Goal: Register for event/course

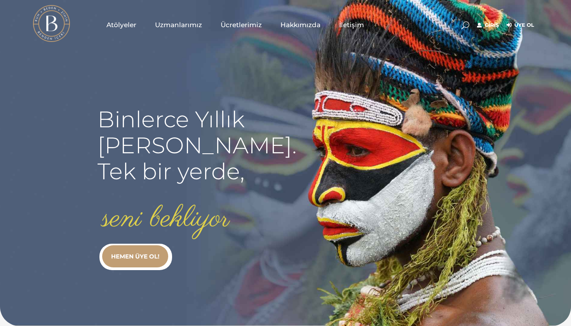
click at [487, 20] on div "Giriş Üye Ol" at bounding box center [505, 25] width 65 height 10
click at [485, 31] on div "Giriş Üye Ol" at bounding box center [498, 24] width 80 height 39
click at [486, 28] on link "Giriş" at bounding box center [488, 25] width 22 height 9
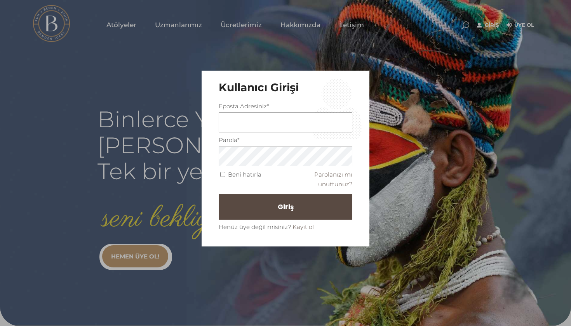
click at [302, 118] on input "text" at bounding box center [286, 123] width 134 height 20
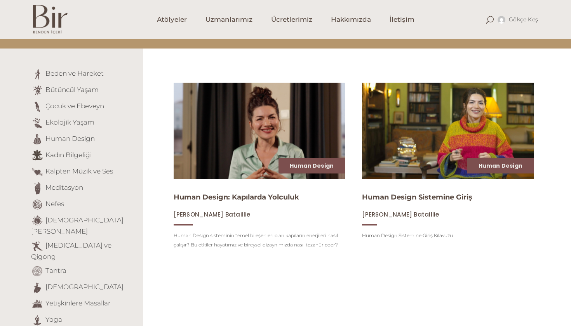
scroll to position [66, 0]
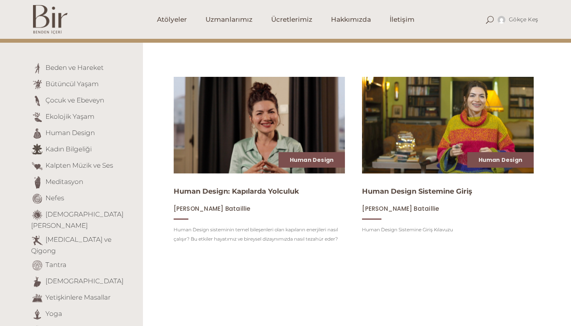
click at [473, 183] on div "Human Design Sistemine Giriş Elvin Demir Bataillie Human Design Sistemine Giriş…" at bounding box center [448, 209] width 172 height 52
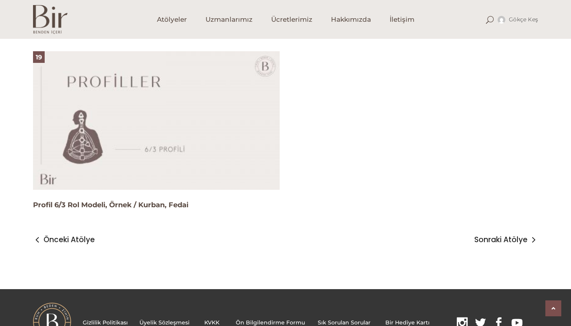
scroll to position [2304, 0]
